Goal: Information Seeking & Learning: Learn about a topic

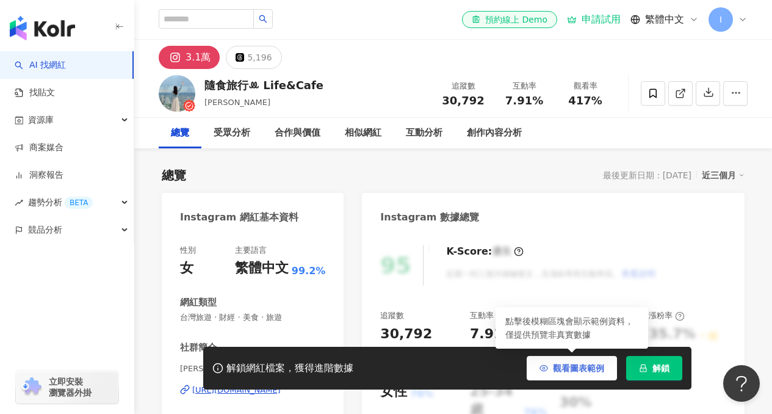
click at [567, 362] on button "觀看圖表範例" at bounding box center [572, 368] width 90 height 24
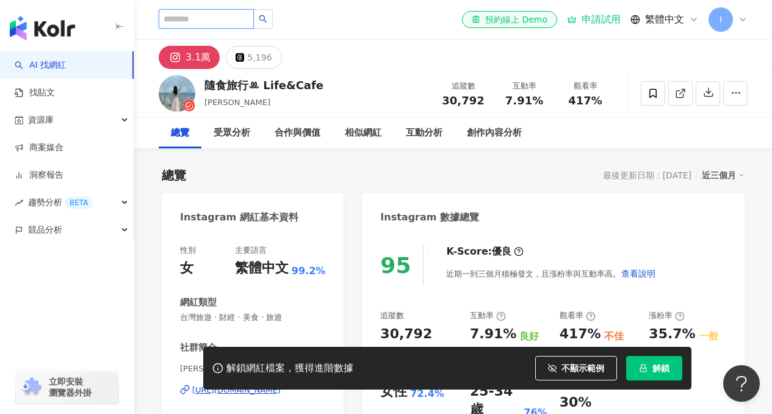
click at [222, 19] on input "search" at bounding box center [206, 19] width 95 height 20
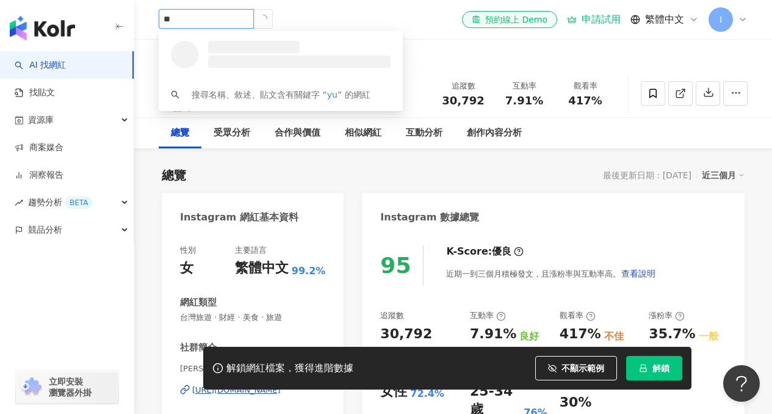
type input "***"
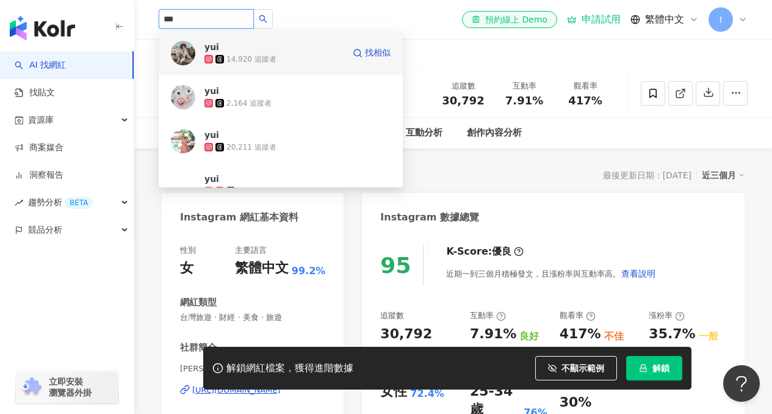
click at [270, 47] on span "yui" at bounding box center [243, 47] width 79 height 12
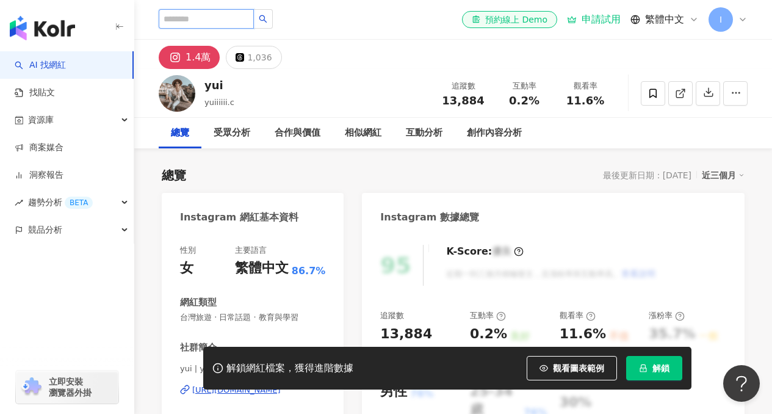
click at [202, 14] on input "search" at bounding box center [206, 19] width 95 height 20
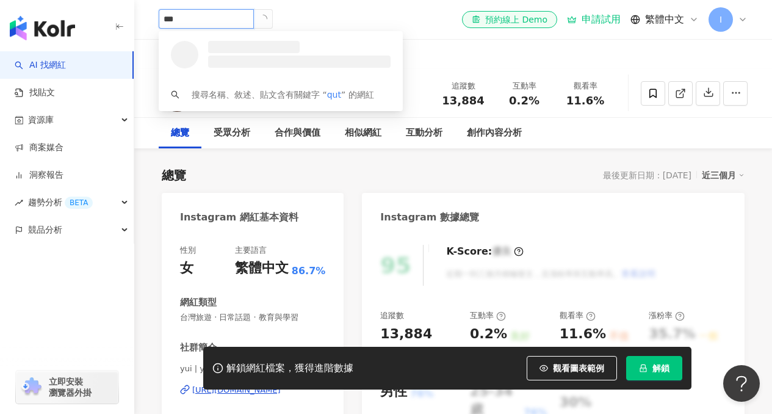
type input "****"
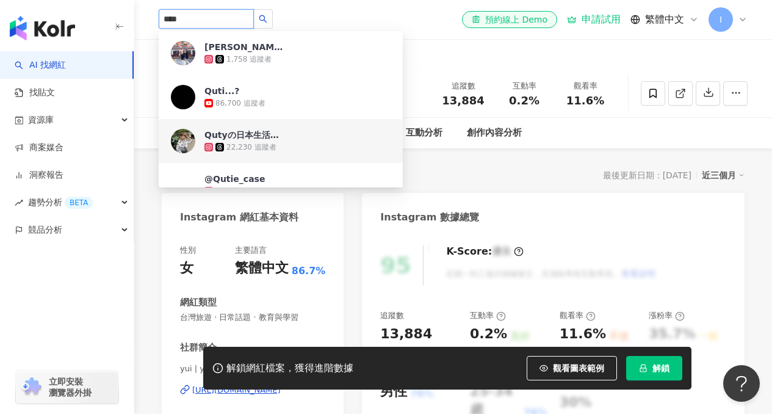
click at [240, 132] on div "Qutyの日本生活🇹🇼🇯🇵" at bounding box center [243, 135] width 79 height 12
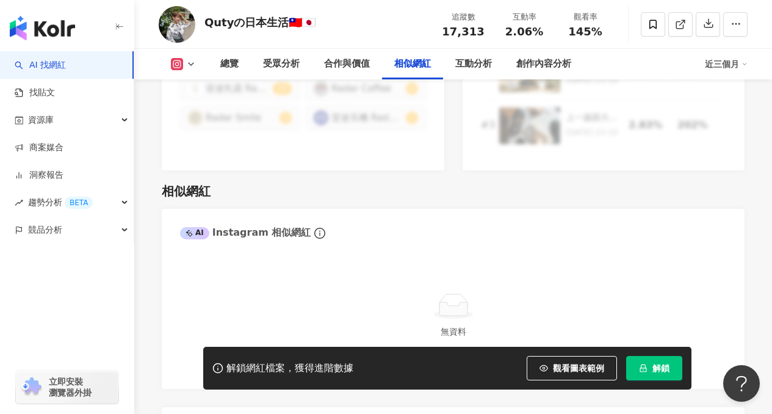
scroll to position [1958, 0]
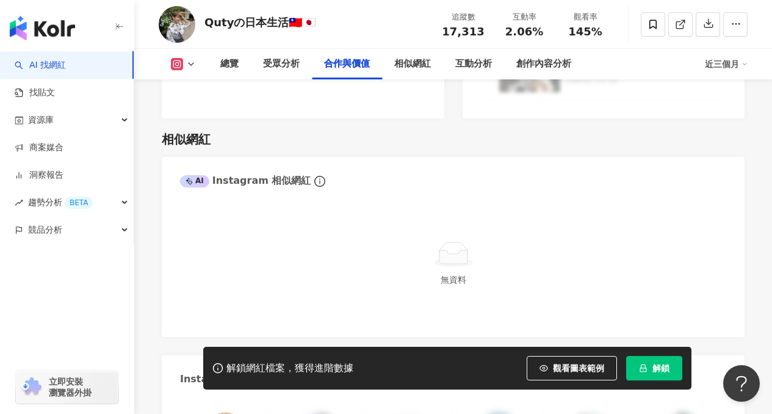
click at [41, 59] on link "AI 找網紅" at bounding box center [40, 65] width 51 height 12
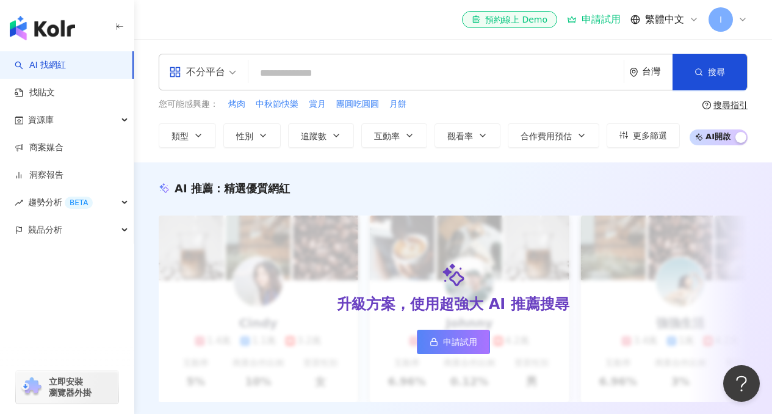
click at [222, 77] on div "不分平台" at bounding box center [197, 72] width 56 height 20
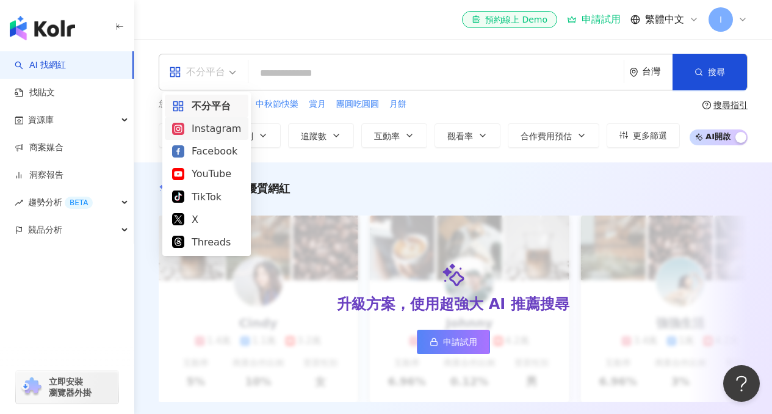
click at [209, 124] on div "Instagram" at bounding box center [206, 128] width 69 height 15
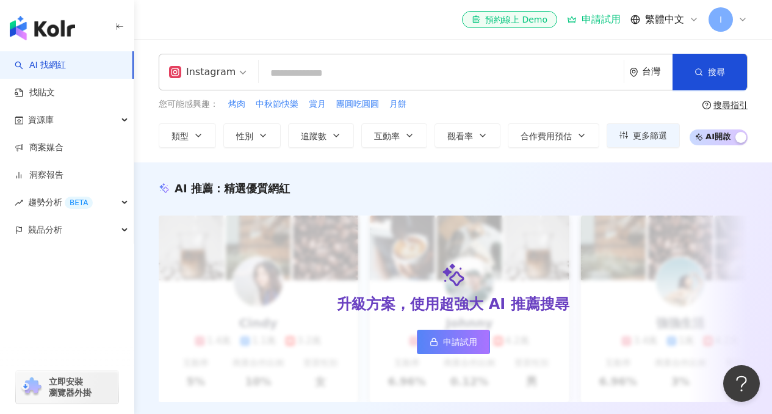
click at [380, 67] on input "search" at bounding box center [441, 73] width 355 height 23
type input "*"
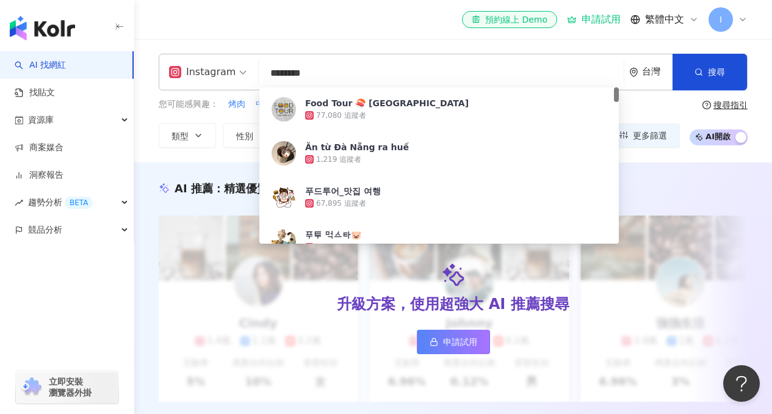
type input "*********"
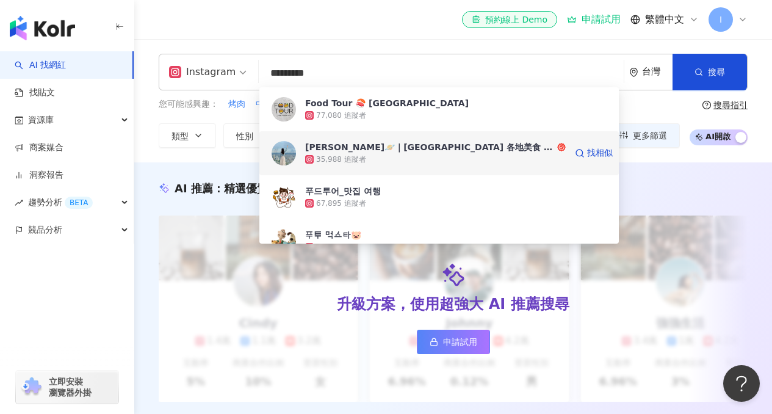
click at [418, 152] on div "艾琳🪐｜台北 東京 各地美食 旅遊 展覽 住宿" at bounding box center [430, 147] width 250 height 12
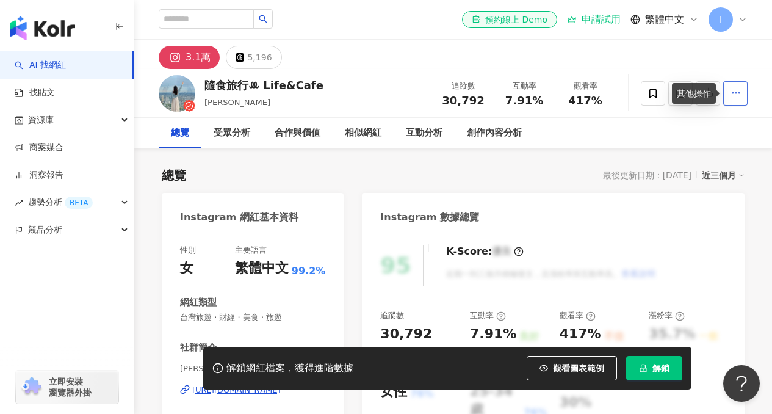
click at [738, 96] on icon "button" at bounding box center [736, 92] width 11 height 11
click at [651, 130] on div "總覽 受眾分析 合作與價值 相似網紅 互動分析 創作內容分析" at bounding box center [453, 133] width 589 height 31
click at [735, 92] on circle "button" at bounding box center [735, 92] width 1 height 1
click at [708, 126] on span "查看合作資訊" at bounding box center [712, 122] width 51 height 13
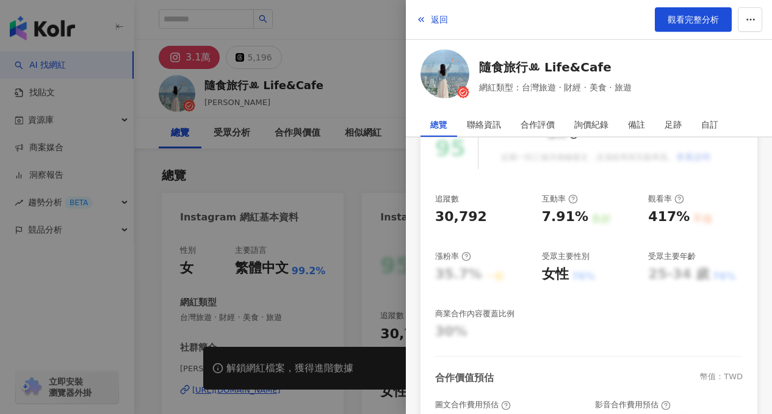
scroll to position [345, 0]
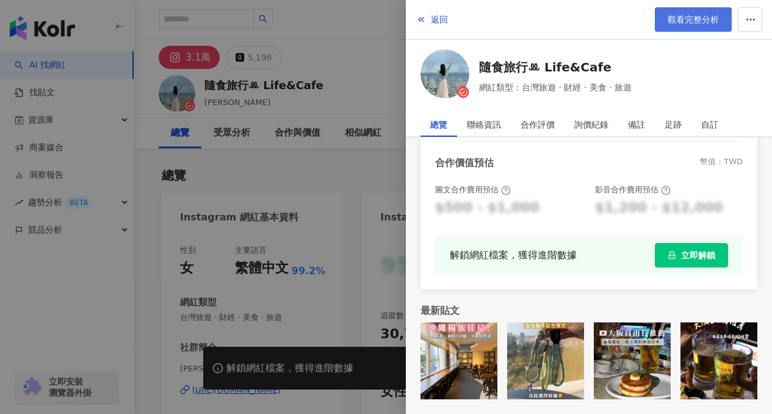
click at [682, 20] on span "觀看完整分析" at bounding box center [693, 20] width 51 height 10
click at [432, 15] on span "返回" at bounding box center [439, 20] width 17 height 10
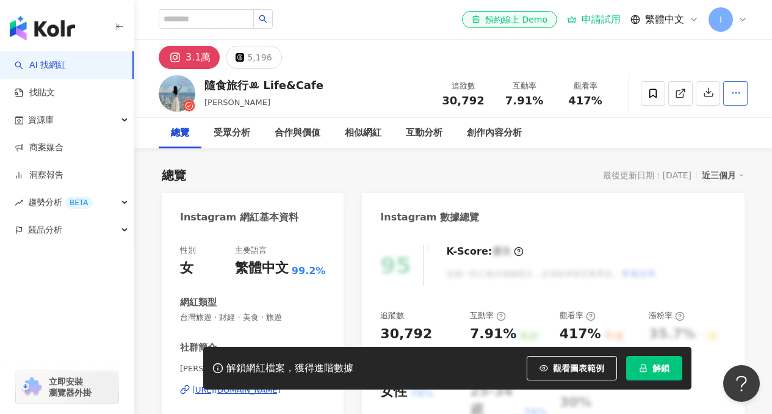
click at [732, 92] on circle "button" at bounding box center [732, 92] width 1 height 1
click at [707, 89] on icon "button" at bounding box center [708, 92] width 11 height 11
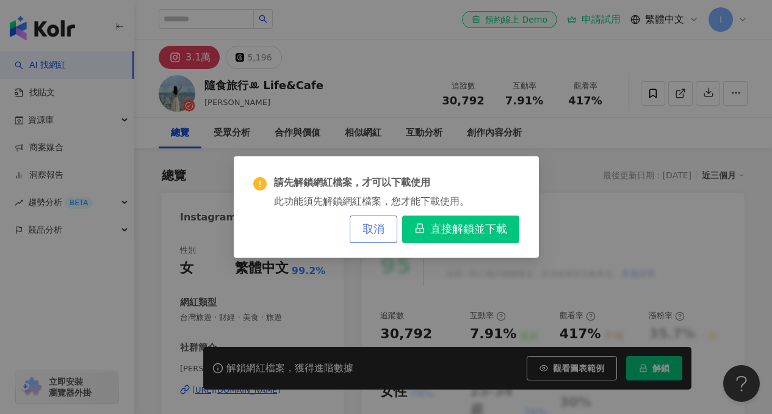
click at [356, 230] on button "取消" at bounding box center [374, 228] width 48 height 27
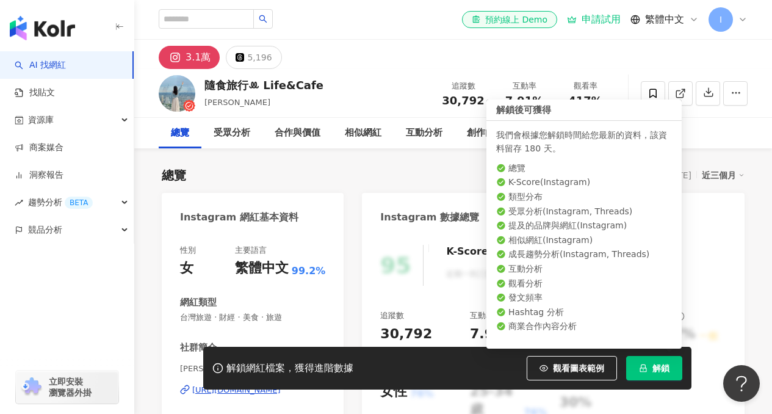
click at [657, 363] on span "解鎖" at bounding box center [660, 368] width 17 height 10
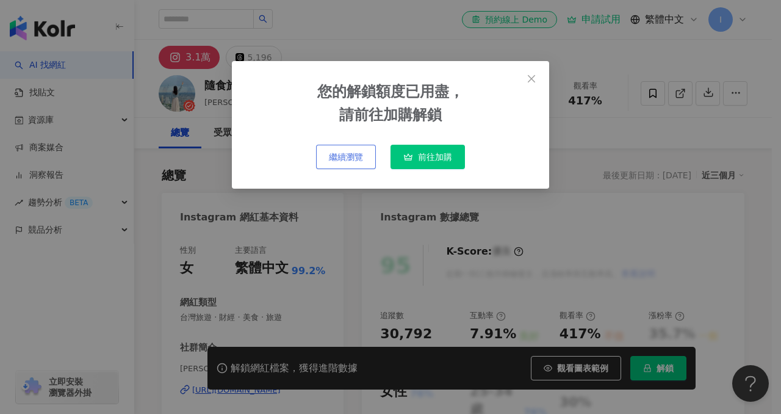
click at [353, 154] on span "繼續瀏覽" at bounding box center [346, 157] width 34 height 10
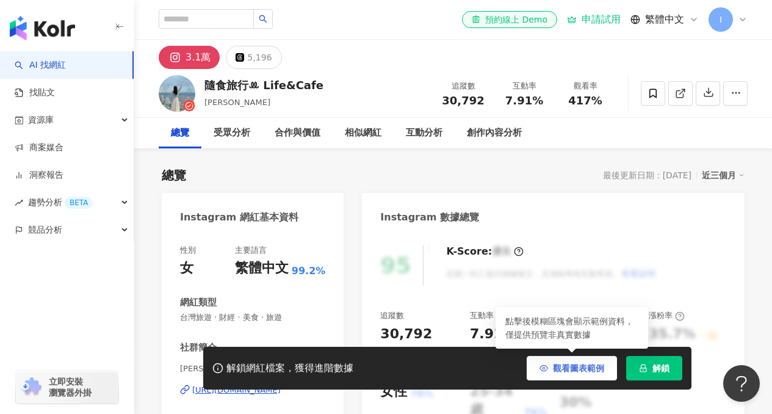
click at [562, 364] on span "觀看圖表範例" at bounding box center [578, 368] width 51 height 10
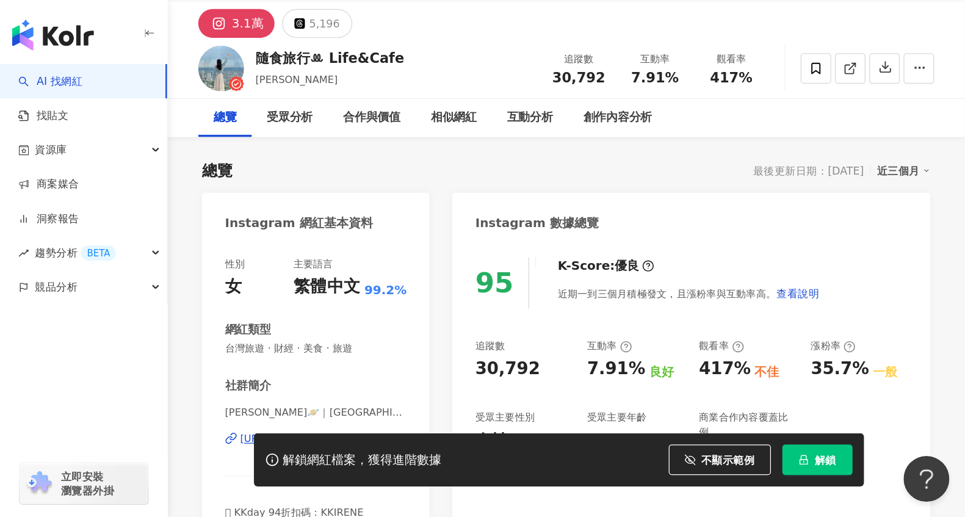
scroll to position [0, 0]
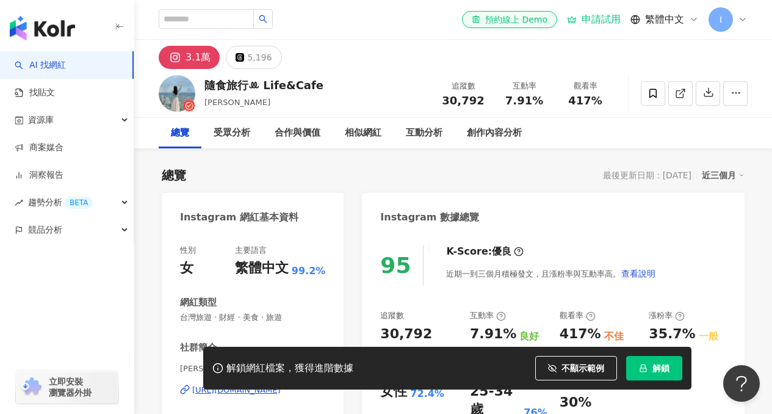
click at [709, 175] on div "近三個月" at bounding box center [723, 175] width 43 height 16
click at [578, 193] on div "Instagram 數據總覽" at bounding box center [553, 213] width 383 height 40
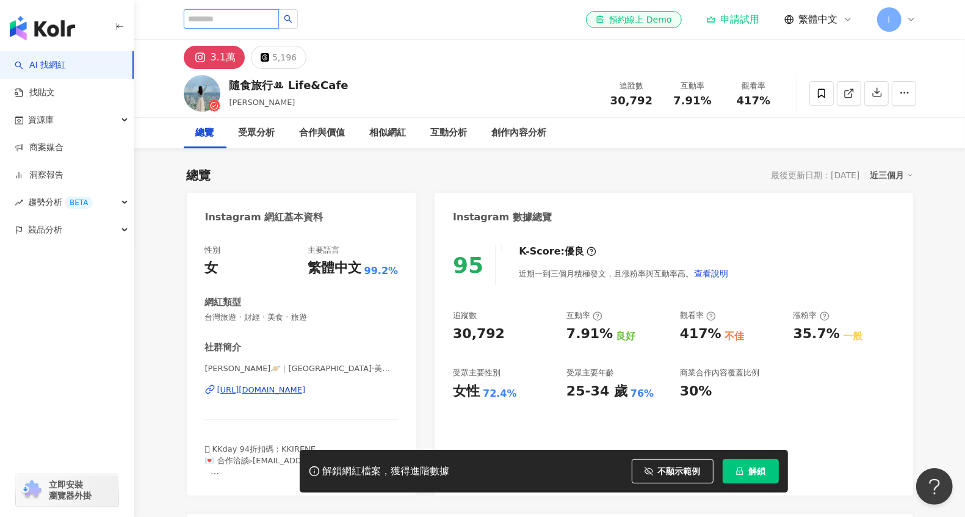
click at [251, 21] on input "search" at bounding box center [231, 19] width 95 height 20
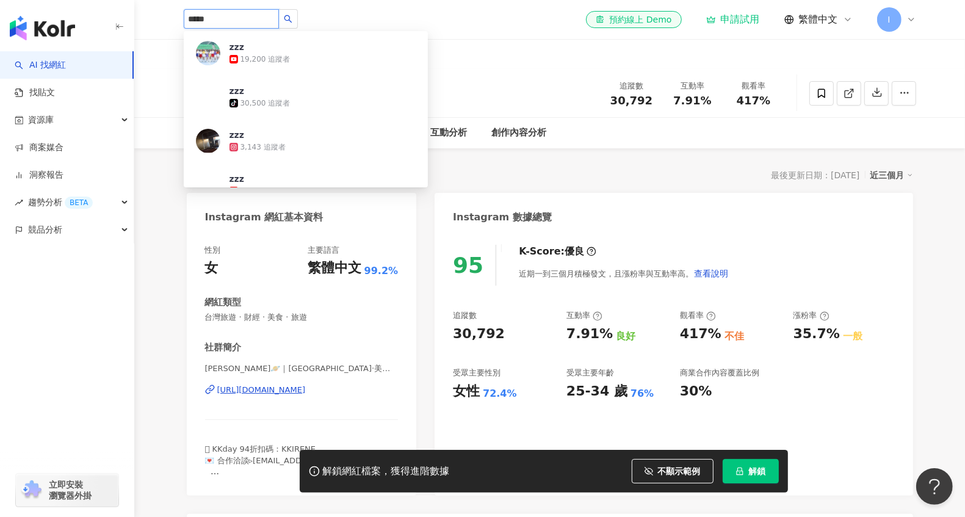
type input "******"
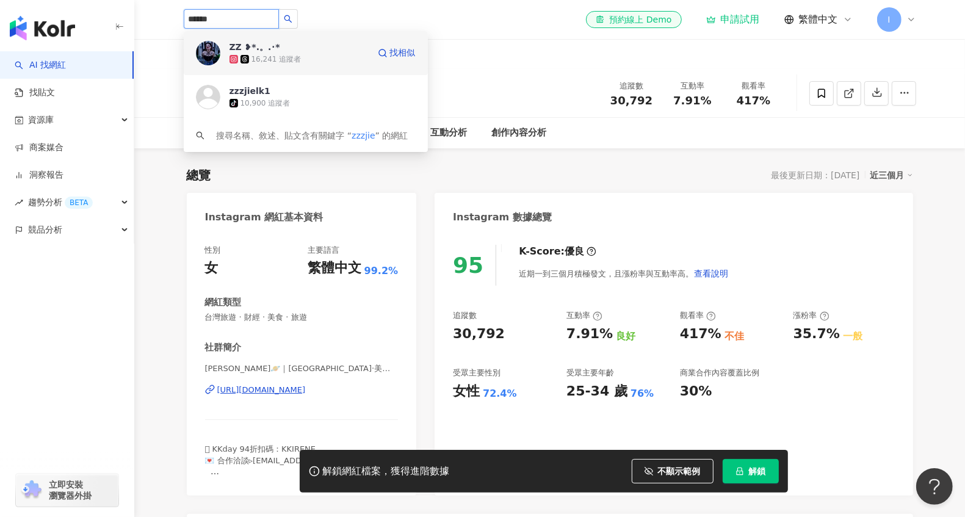
click at [337, 43] on div "ZZ ❥*.。.･* 16,241 追蹤者" at bounding box center [298, 53] width 139 height 24
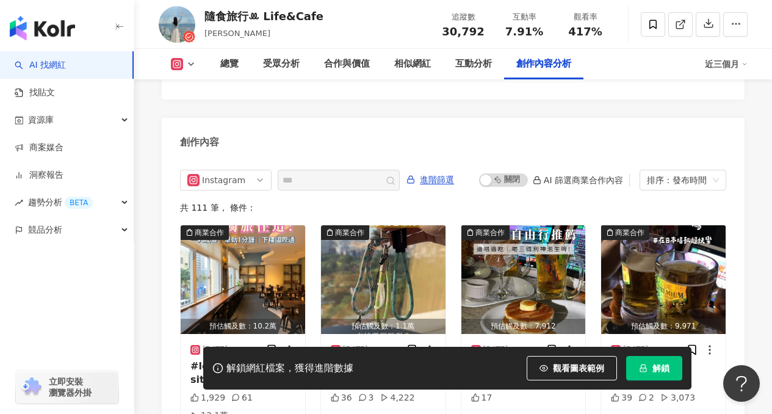
scroll to position [3715, 0]
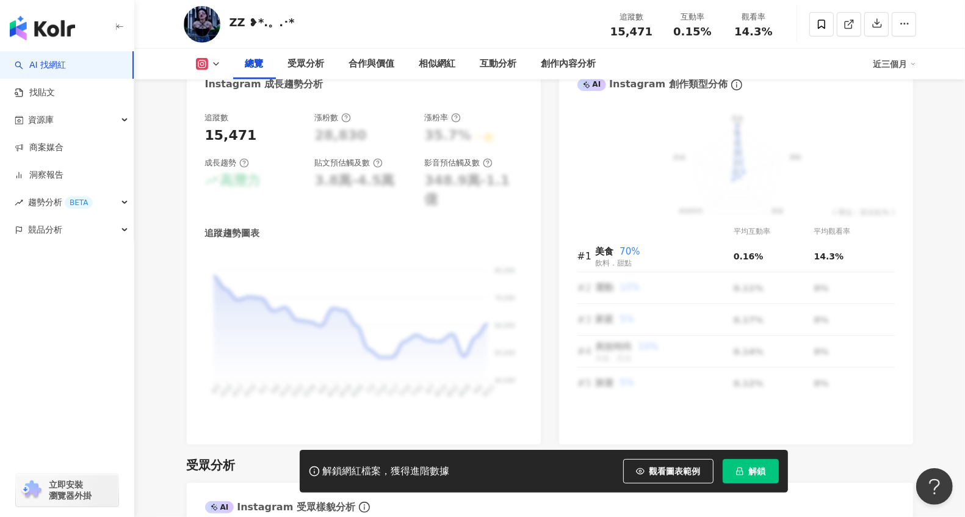
scroll to position [705, 0]
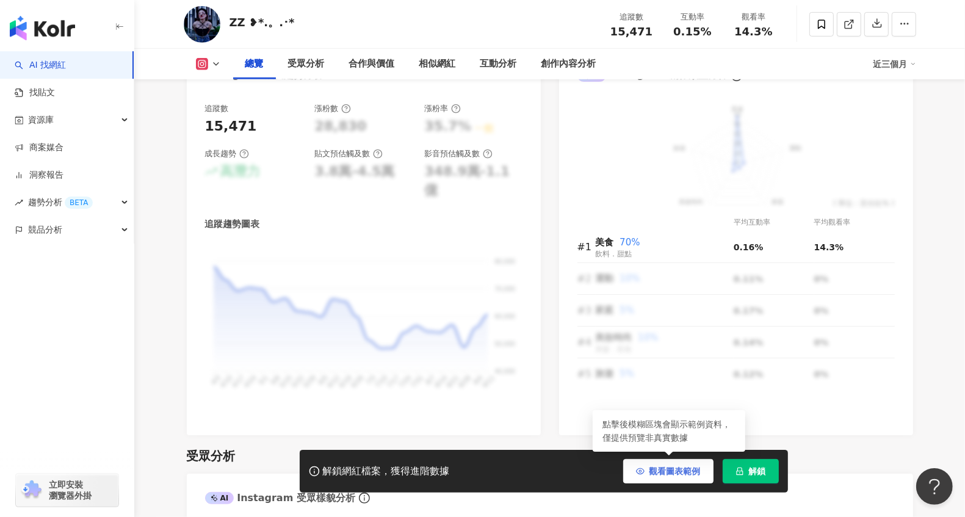
click at [670, 476] on button "觀看圖表範例" at bounding box center [668, 471] width 90 height 24
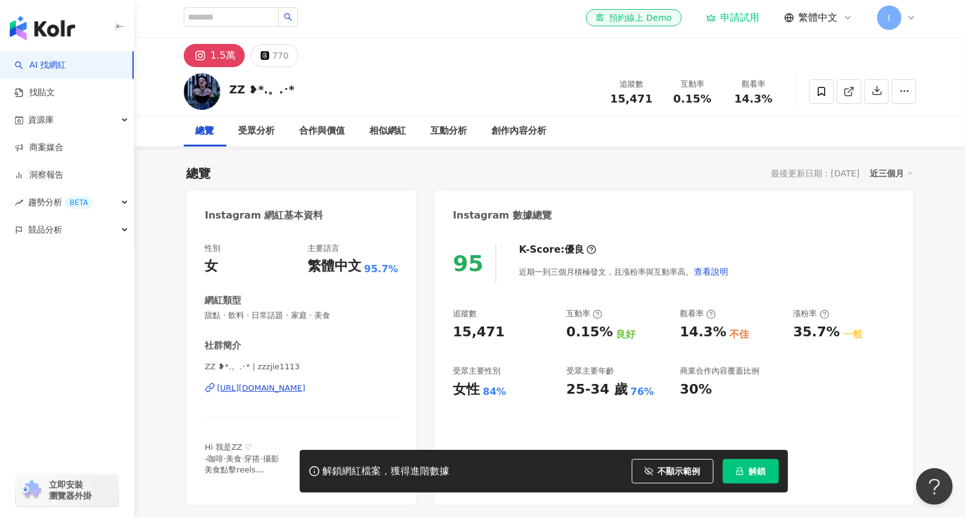
scroll to position [3, 0]
click at [233, 15] on input "search" at bounding box center [231, 16] width 95 height 20
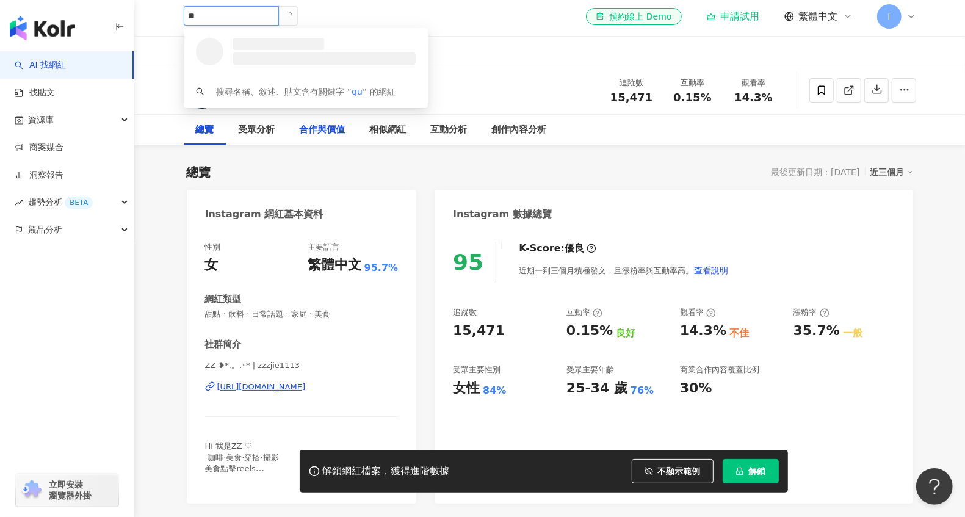
type input "*"
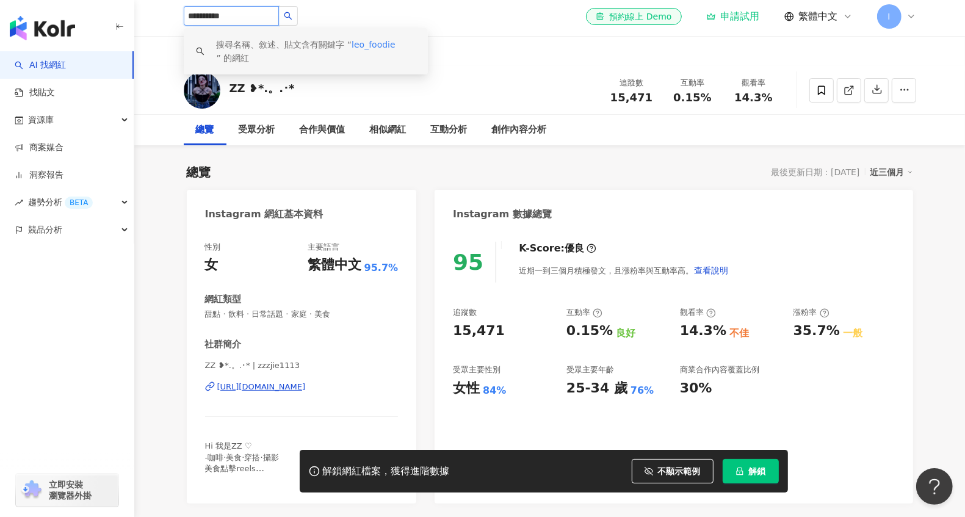
click at [239, 18] on input "**********" at bounding box center [231, 16] width 95 height 20
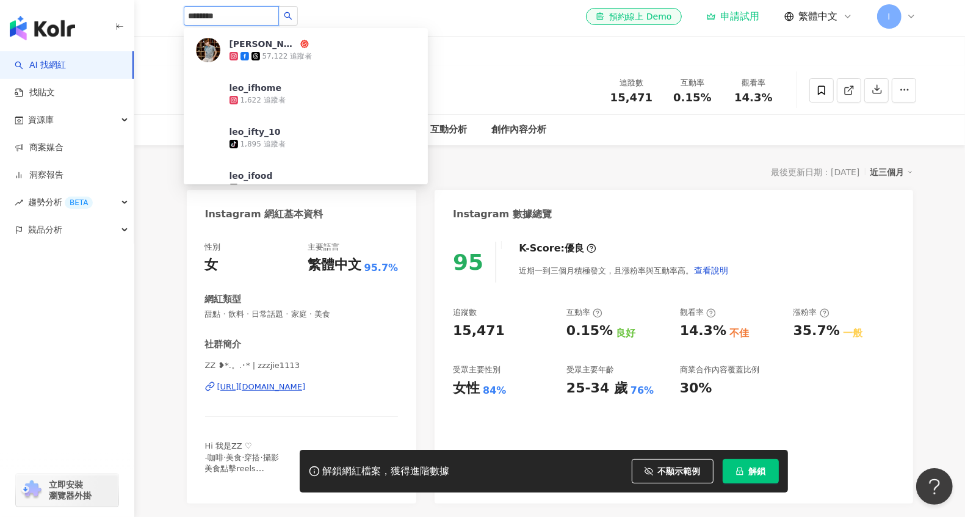
type input "*********"
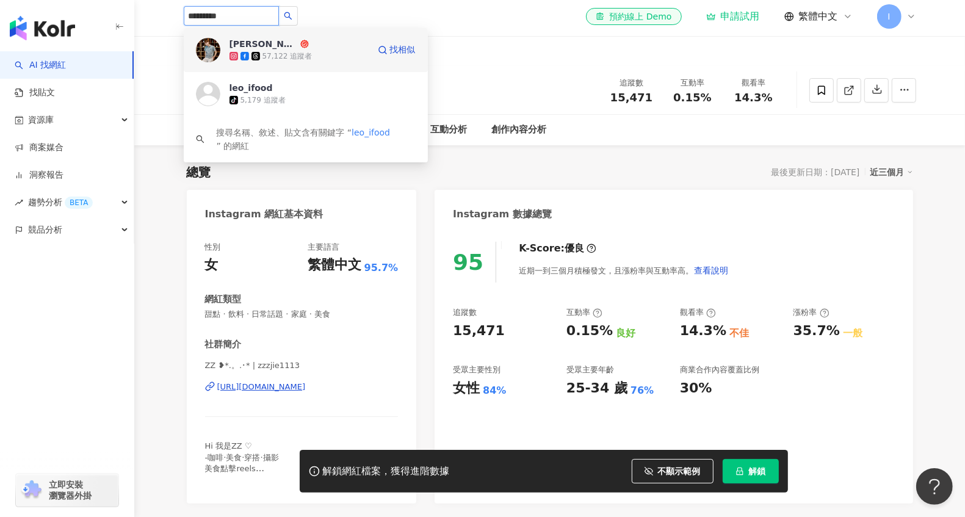
click at [315, 50] on div "57,122 追蹤者" at bounding box center [298, 56] width 139 height 12
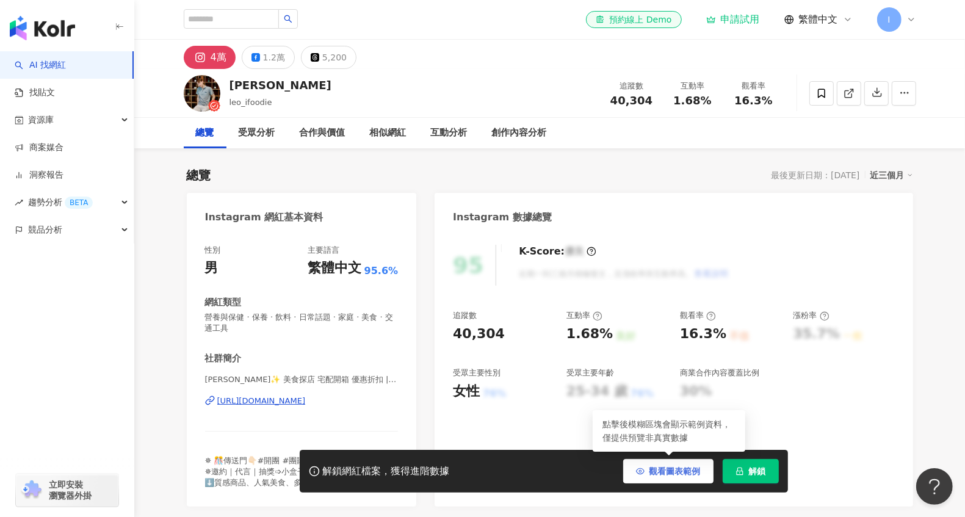
click at [659, 466] on span "觀看圖表範例" at bounding box center [674, 471] width 51 height 10
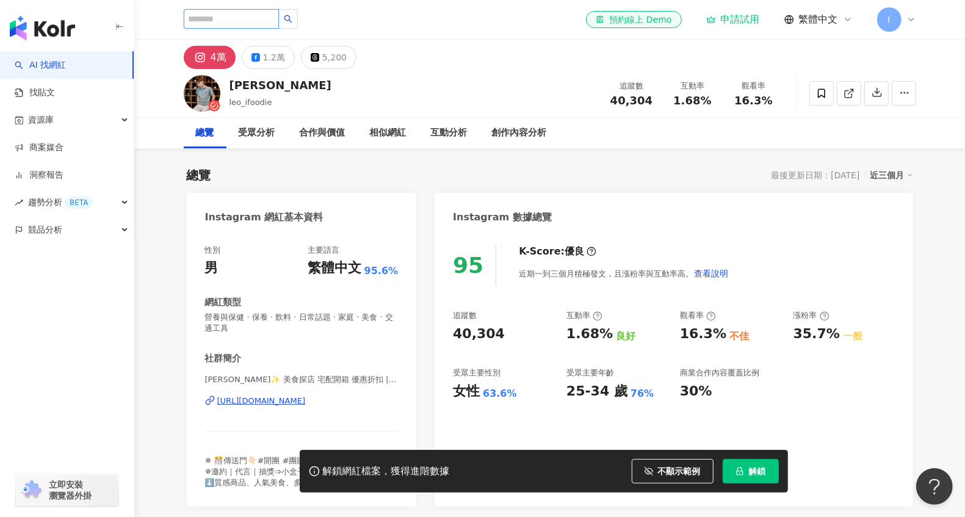
click at [235, 23] on input "search" at bounding box center [231, 19] width 95 height 20
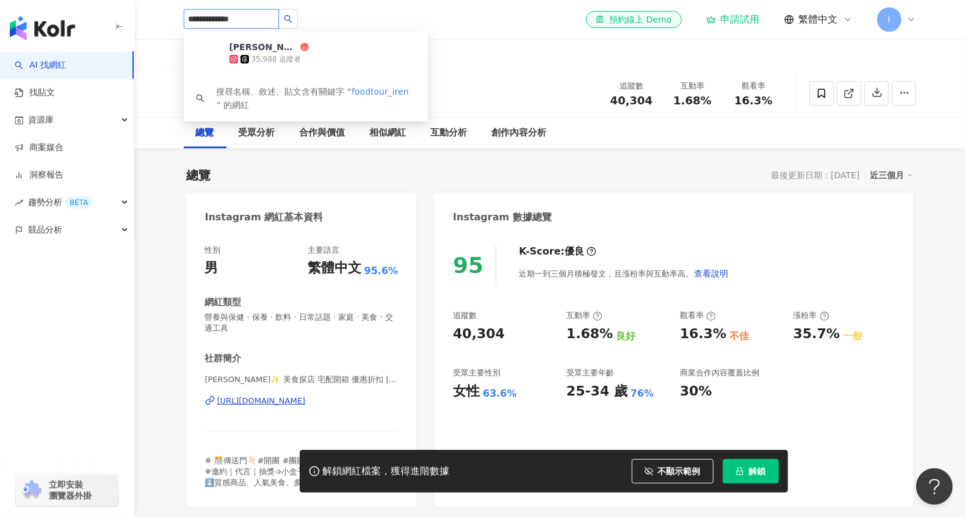
type input "**********"
click at [327, 45] on div "艾琳🪐｜台北 東京 各地美食 旅遊 展覽 住宿 35,988 追蹤者" at bounding box center [298, 53] width 139 height 24
